Goal: Task Accomplishment & Management: Complete application form

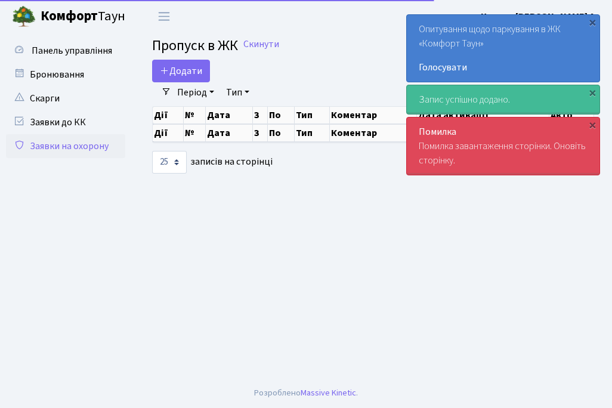
select select "25"
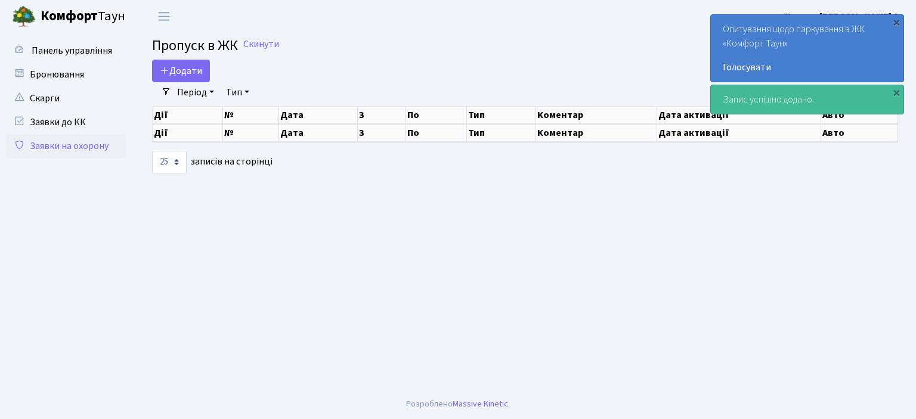
click at [101, 138] on link "Заявки на охорону" at bounding box center [65, 146] width 119 height 24
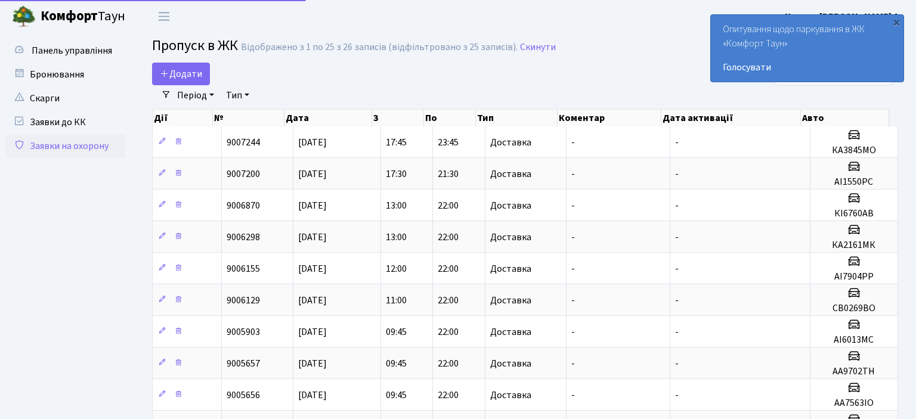
select select "25"
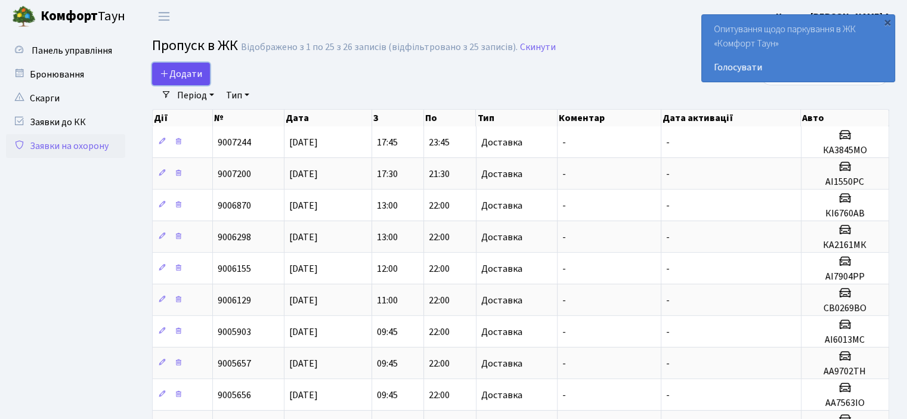
click at [174, 74] on span "Додати" at bounding box center [181, 73] width 42 height 13
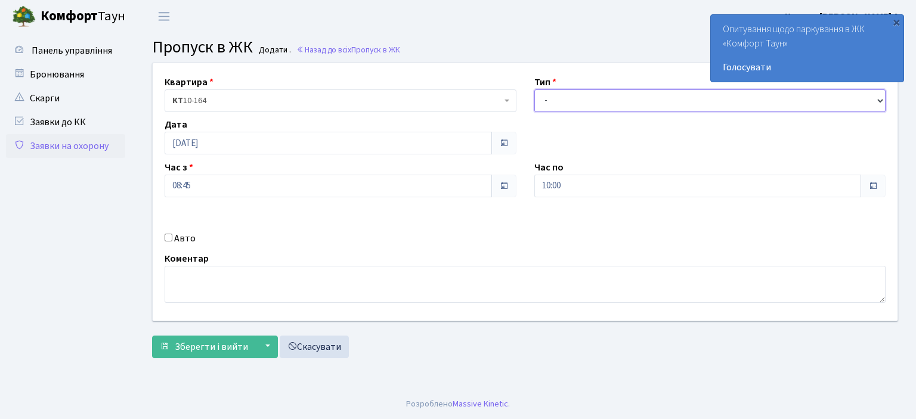
click at [575, 106] on select "- Доставка Таксі Гості Сервіс" at bounding box center [710, 100] width 352 height 23
select select "1"
click at [534, 89] on select "- Доставка Таксі Гості Сервіс" at bounding box center [710, 100] width 352 height 23
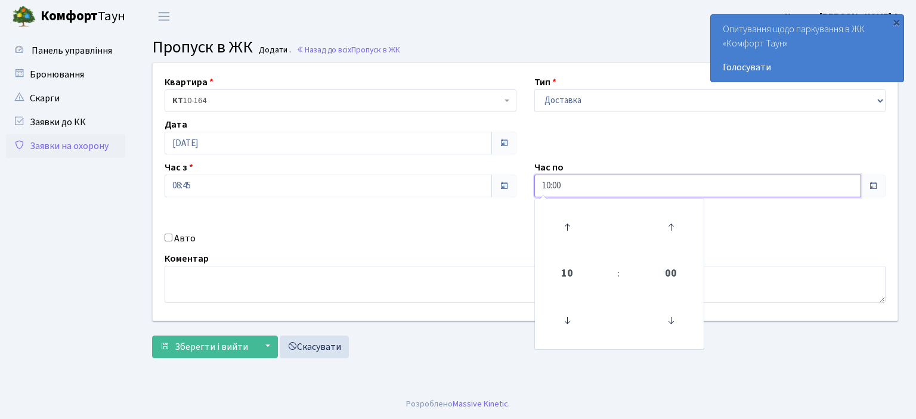
drag, startPoint x: 572, startPoint y: 180, endPoint x: 534, endPoint y: 181, distance: 37.6
click at [534, 181] on input "10:00" at bounding box center [697, 186] width 327 height 23
type input "22:00"
click at [170, 234] on input "Авто" at bounding box center [169, 238] width 8 height 8
checkbox input "true"
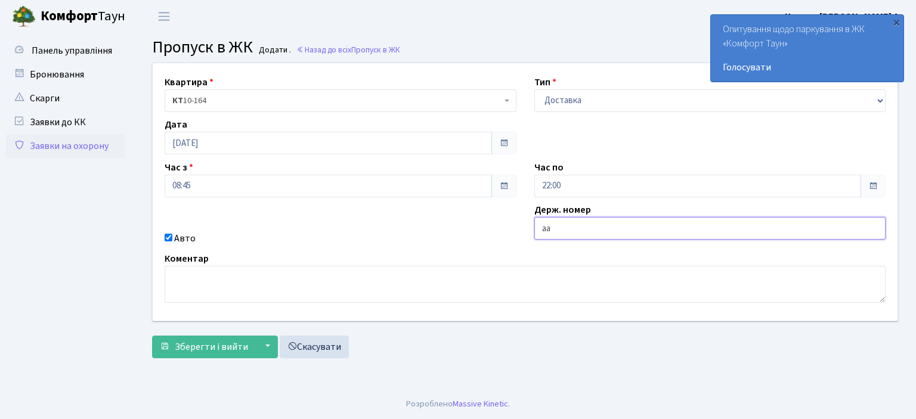
type input "а"
type input "АА7516РІ"
click at [193, 349] on span "Зберегти і вийти" at bounding box center [211, 347] width 73 height 13
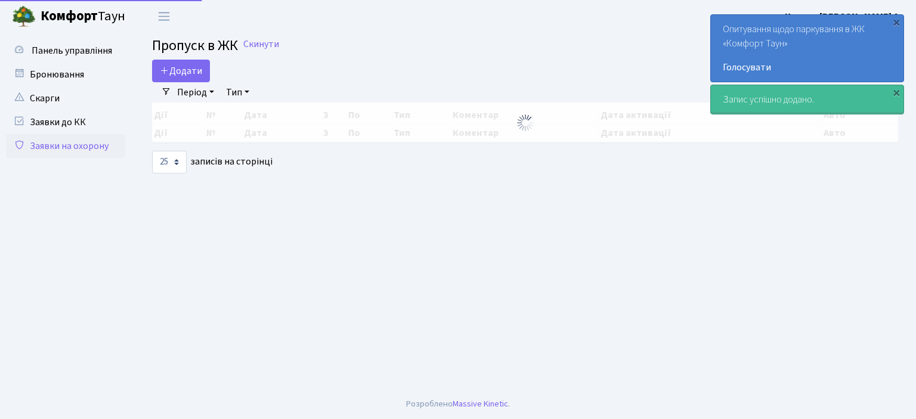
select select "25"
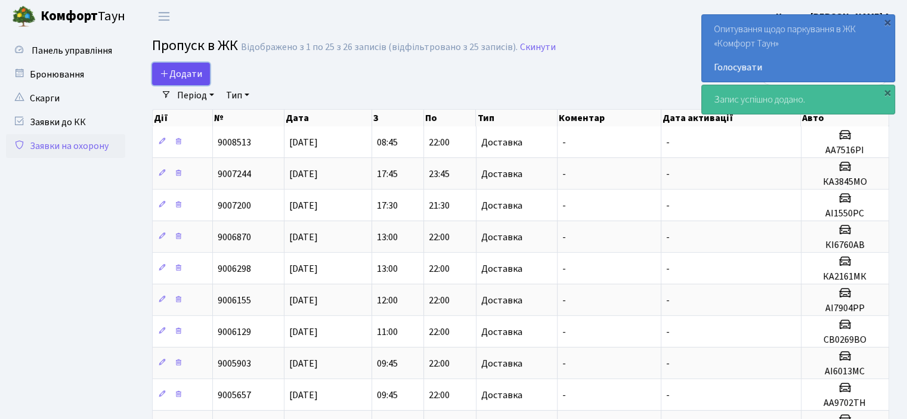
click at [191, 78] on span "Додати" at bounding box center [181, 73] width 42 height 13
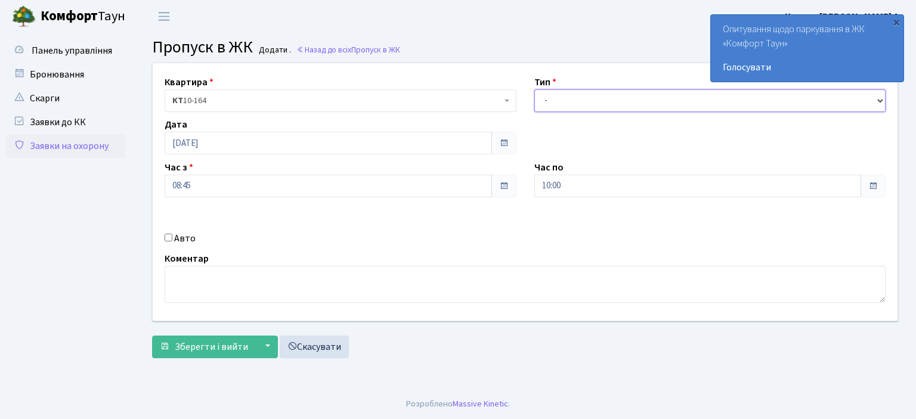
click at [563, 104] on select "- Доставка Таксі Гості Сервіс" at bounding box center [710, 100] width 352 height 23
select select "1"
click at [534, 89] on select "- Доставка Таксі Гості Сервіс" at bounding box center [710, 100] width 352 height 23
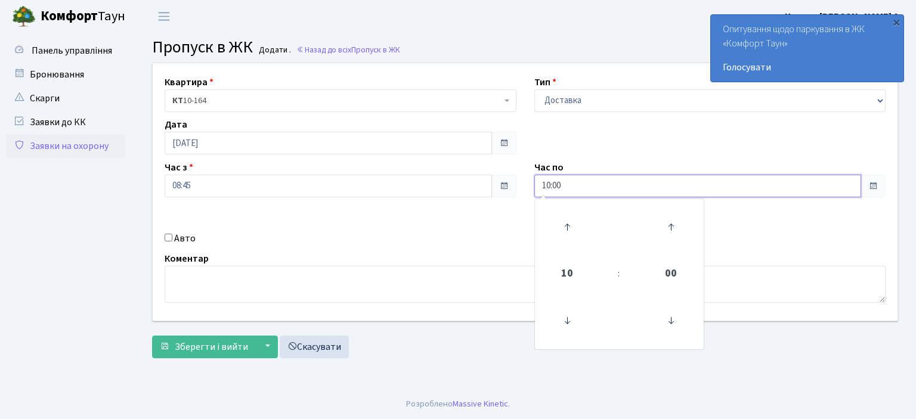
drag, startPoint x: 535, startPoint y: 181, endPoint x: 508, endPoint y: 183, distance: 26.9
click at [508, 183] on div "Квартира <b>КТ</b>&nbsp;&nbsp;&nbsp;&nbsp;10-164 КТ 10-164 Тип - Доставка Таксі…" at bounding box center [525, 192] width 763 height 258
type input "22:00"
click at [171, 238] on input "Авто" at bounding box center [169, 238] width 8 height 8
checkbox input "true"
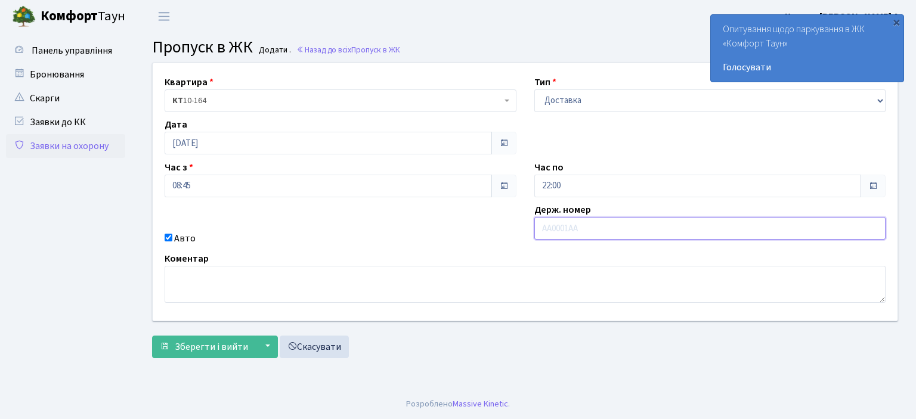
type input "а"
type input "АА9702ТН"
click at [152, 336] on button "Зберегти і вийти" at bounding box center [204, 347] width 104 height 23
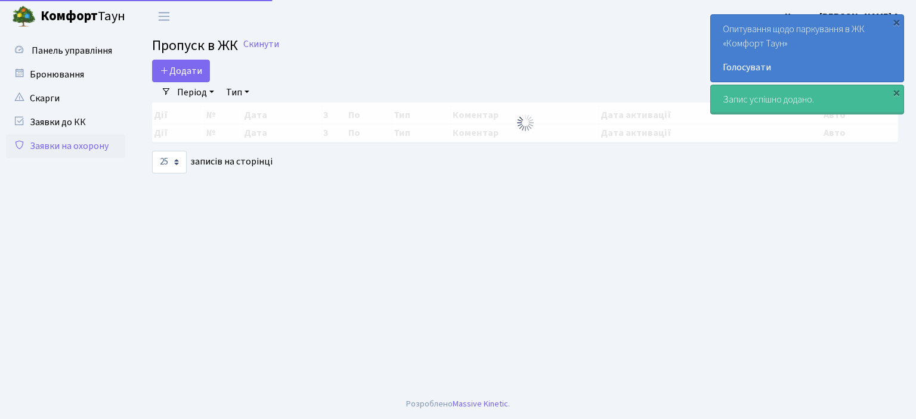
select select "25"
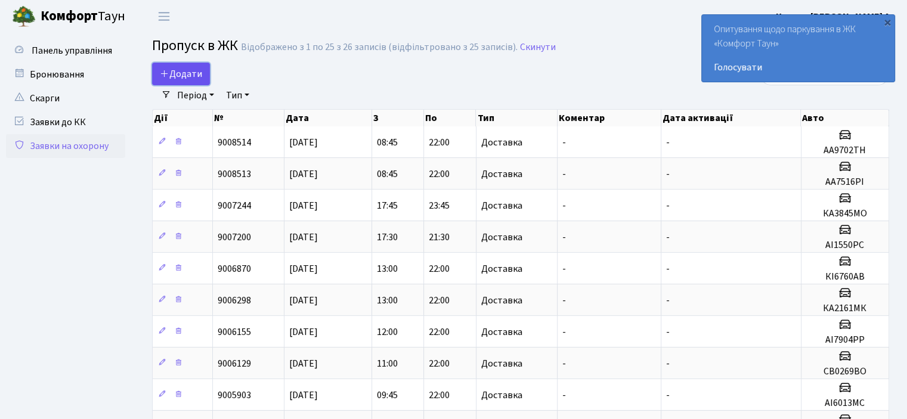
click at [177, 65] on link "Додати" at bounding box center [181, 74] width 58 height 23
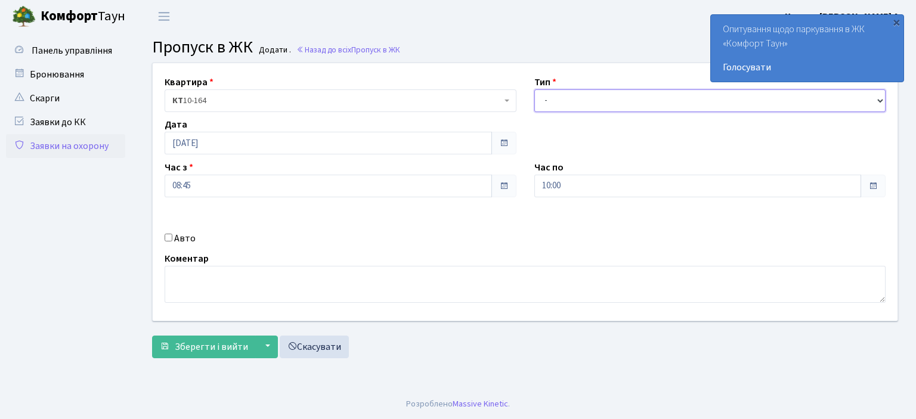
click at [552, 109] on select "- Доставка Таксі Гості Сервіс" at bounding box center [710, 100] width 352 height 23
select select "1"
click at [534, 89] on select "- Доставка Таксі Гості Сервіс" at bounding box center [710, 100] width 352 height 23
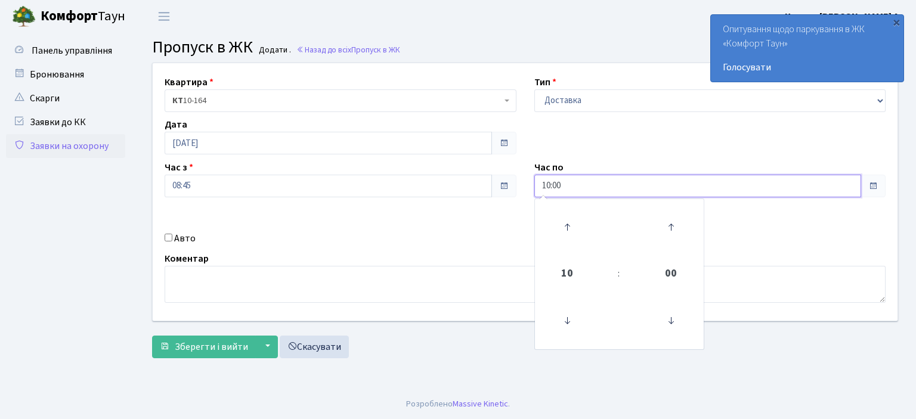
drag, startPoint x: 575, startPoint y: 186, endPoint x: 499, endPoint y: 185, distance: 76.3
click at [499, 185] on div "Квартира <b>КТ</b>&nbsp;&nbsp;&nbsp;&nbsp;10-164 КТ 10-164 Тип - Доставка Таксі…" at bounding box center [525, 192] width 763 height 258
type input "22:00"
click at [171, 238] on input "Авто" at bounding box center [169, 238] width 8 height 8
checkbox input "true"
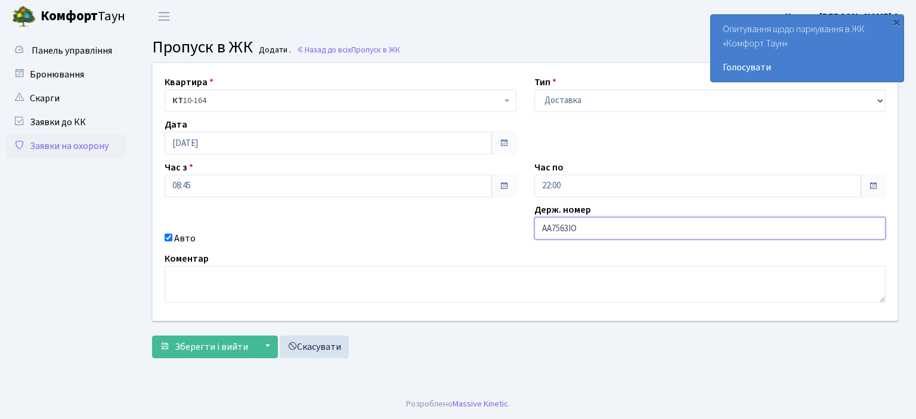
type input "АА7563ІО"
click at [152, 336] on button "Зберегти і вийти" at bounding box center [204, 347] width 104 height 23
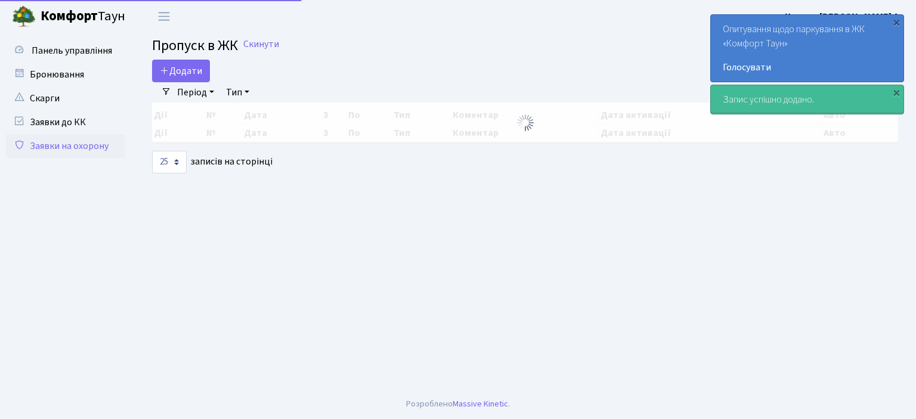
select select "25"
